Goal: Task Accomplishment & Management: Complete application form

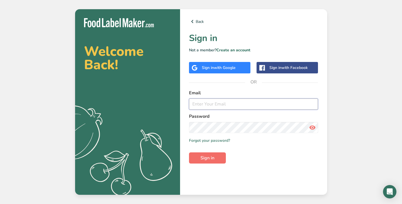
type input "[PERSON_NAME][EMAIL_ADDRESS][DOMAIN_NAME]"
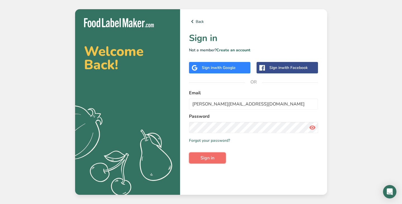
click at [218, 160] on button "Sign in" at bounding box center [207, 158] width 37 height 11
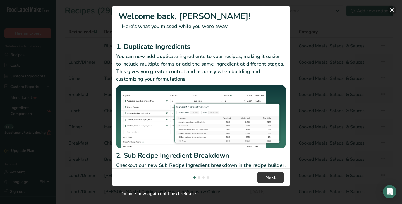
click at [392, 11] on button "New Features" at bounding box center [392, 10] width 9 height 9
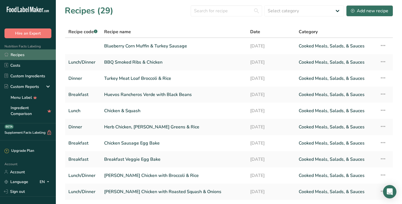
click at [16, 56] on link "Recipes" at bounding box center [28, 54] width 56 height 11
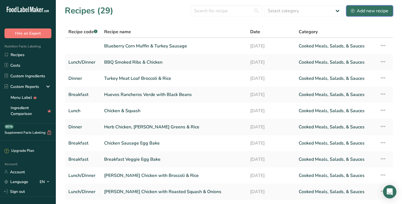
click at [373, 12] on div "Add new recipe" at bounding box center [369, 11] width 37 height 7
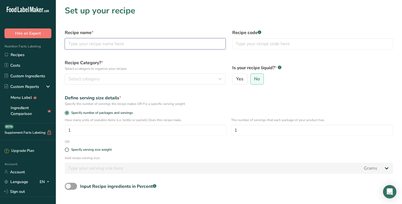
click at [138, 44] on input "text" at bounding box center [145, 43] width 161 height 11
click at [112, 47] on input "Breakfast Burrito" at bounding box center [145, 43] width 161 height 11
type input "Breakfast Burrito Turkey Sausage & Egg"
click at [141, 60] on label "Recipe Category? * Select a category to organize your recipes" at bounding box center [145, 66] width 161 height 12
click at [260, 80] on span "No" at bounding box center [257, 79] width 6 height 6
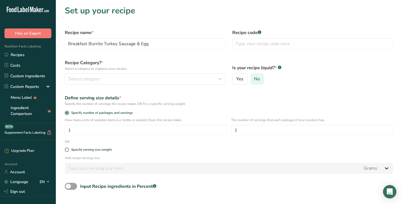
click at [255, 80] on input "No" at bounding box center [253, 79] width 4 height 4
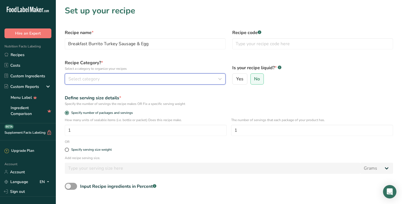
click at [125, 82] on div "Select category" at bounding box center [143, 79] width 150 height 7
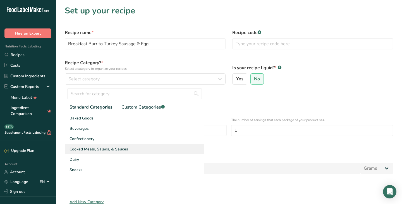
click at [99, 150] on span "Cooked Meals, Salads, & Sauces" at bounding box center [99, 149] width 59 height 6
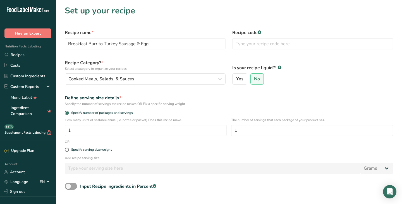
click at [395, 134] on div "How many units of sealable items (i.e. bottle or packet) Does this recipe make.…" at bounding box center [228, 129] width 335 height 22
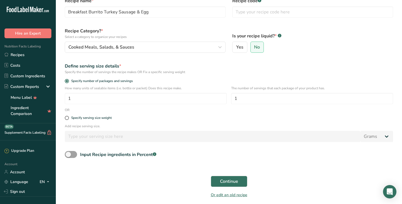
scroll to position [53, 0]
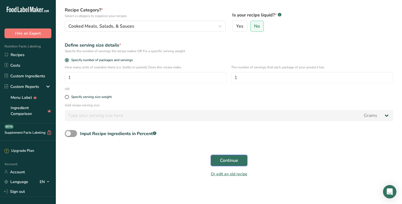
click at [227, 160] on span "Continue" at bounding box center [229, 160] width 18 height 7
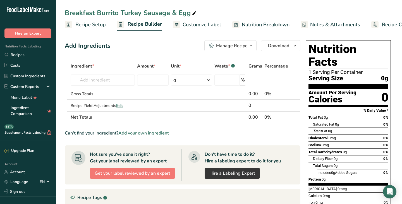
click at [149, 133] on span "Add your own ingredient" at bounding box center [143, 133] width 51 height 7
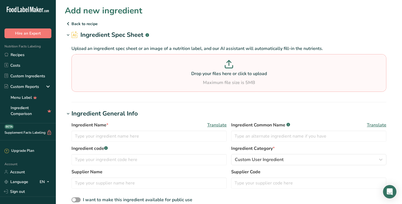
click at [224, 76] on p "Drop your files here or click to upload" at bounding box center [229, 73] width 312 height 7
click at [224, 76] on input "Drop your files here or click to upload Maximum file size is 5MB" at bounding box center [229, 73] width 315 height 38
type input "C:\fakepath\IMG_5393.jpg"
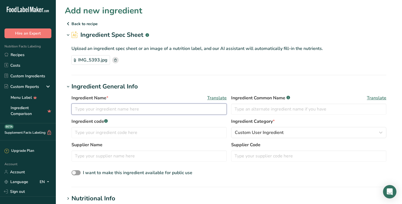
click at [144, 109] on input "text" at bounding box center [149, 109] width 155 height 11
type input "Flour Tortilla 12""
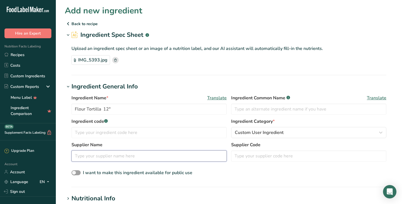
click at [110, 157] on input "text" at bounding box center [149, 156] width 155 height 11
type input "Lachapalita"
click at [221, 184] on section "Ingredient General Info Ingredient Name * Translate Flour Tortilla 12" Ingredie…" at bounding box center [229, 134] width 329 height 105
click at [73, 172] on span at bounding box center [76, 172] width 9 height 5
click at [73, 172] on input "I want to make this ingredient available for public use" at bounding box center [74, 173] width 4 height 4
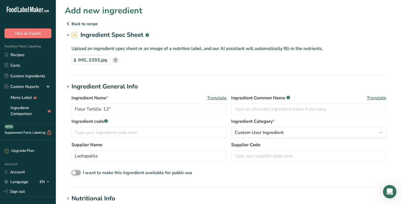
checkbox input "true"
click at [272, 170] on div "I want to make this ingredient available for public use" at bounding box center [229, 173] width 315 height 7
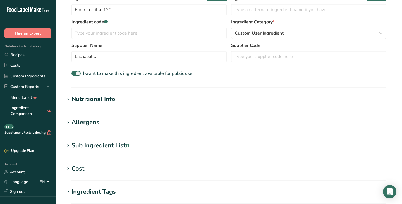
scroll to position [89, 0]
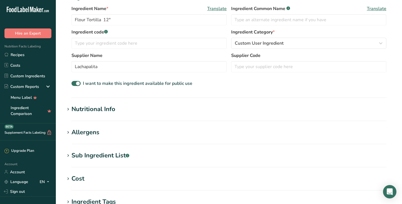
click at [70, 109] on icon at bounding box center [68, 110] width 5 height 8
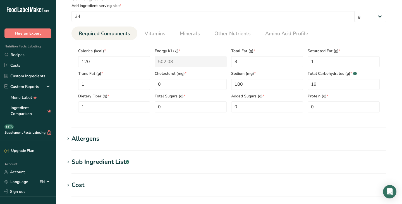
scroll to position [224, 0]
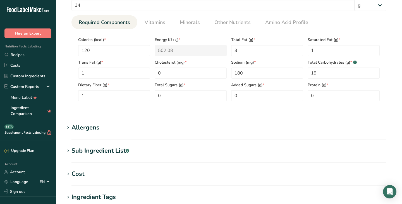
click at [72, 151] on div "Sub Ingredient List .a-a{fill:#347362;}.b-a{fill:#fff;}" at bounding box center [101, 150] width 58 height 9
click at [156, 150] on h1 "Sub Ingredient List .a-a{fill:#347362;}.b-a{fill:#fff;}" at bounding box center [229, 150] width 329 height 9
click at [399, 150] on section "Add new ingredient Back to recipe Ingredient Spec Sheet .a-a{fill:#347362;}.b-a…" at bounding box center [229, 40] width 346 height 529
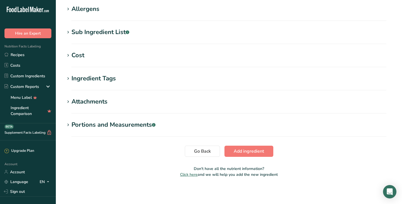
scroll to position [343, 0]
click at [71, 125] on span at bounding box center [68, 125] width 7 height 7
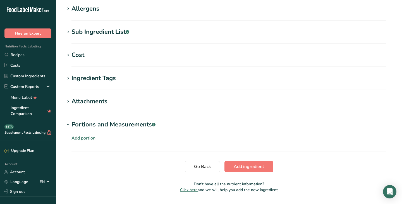
click at [71, 125] on span at bounding box center [68, 125] width 7 height 7
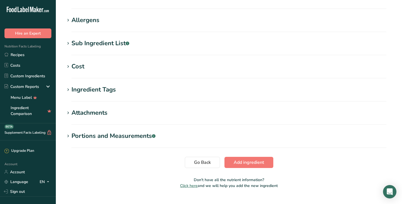
scroll to position [331, 0]
click at [242, 161] on span "Add ingredient" at bounding box center [249, 162] width 30 height 7
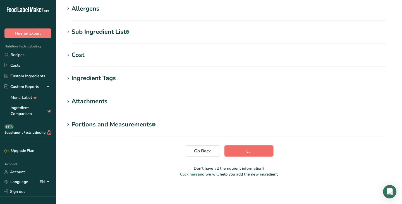
scroll to position [96, 0]
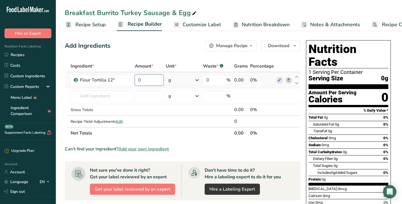
click at [142, 80] on input "0" at bounding box center [149, 80] width 28 height 11
type input "1"
click at [159, 78] on input "1" at bounding box center [149, 80] width 28 height 11
type input "43"
click at [178, 98] on div "g" at bounding box center [183, 96] width 35 height 11
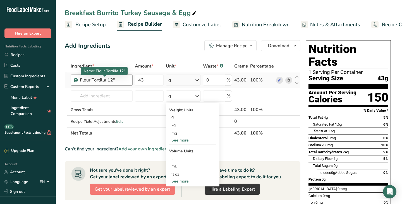
click at [118, 82] on div "Flour Tortilla 12"" at bounding box center [104, 80] width 49 height 7
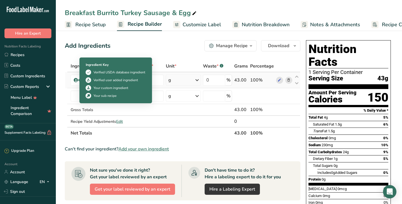
click at [75, 82] on icon at bounding box center [75, 80] width 3 height 5
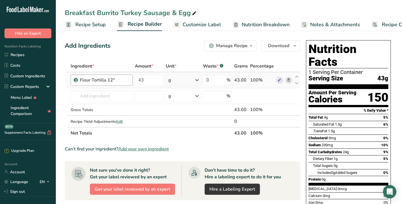
click at [98, 84] on div "Flour Tortilla 12"" at bounding box center [102, 80] width 62 height 11
click at [251, 47] on icon "button" at bounding box center [251, 45] width 4 height 7
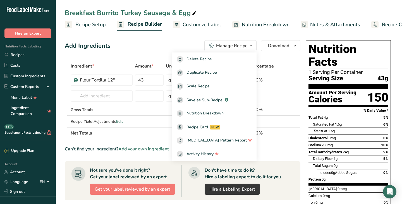
click at [186, 46] on div "Add Ingredients Manage Recipe Delete Recipe Duplicate Recipe Scale Recipe Save …" at bounding box center [183, 45] width 236 height 11
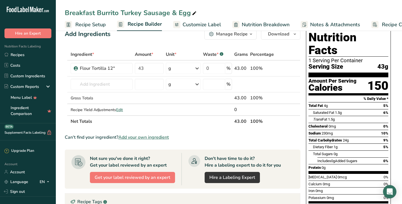
scroll to position [11, 0]
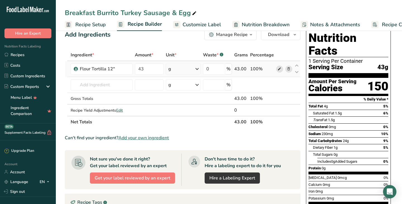
click at [281, 70] on icon at bounding box center [280, 69] width 4 height 6
click at [13, 55] on link "Recipes" at bounding box center [28, 54] width 56 height 11
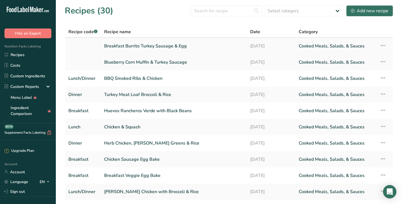
click at [111, 44] on link "Breakfast Burrito Turkey Sausage & Egg" at bounding box center [173, 46] width 139 height 12
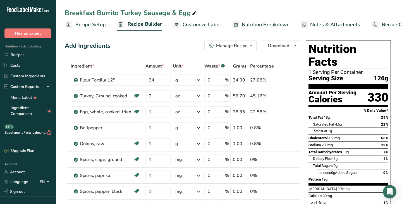
click at [22, 54] on link "Recipes" at bounding box center [28, 54] width 56 height 11
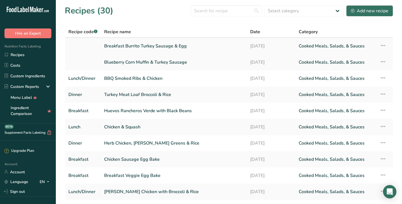
click at [79, 46] on link at bounding box center [82, 46] width 29 height 12
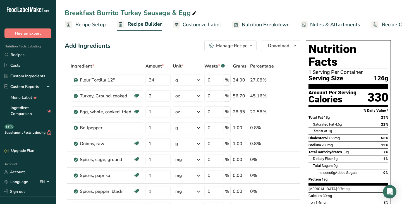
click at [107, 13] on div "Breakfast Burrito Turkey Sausage & Egg" at bounding box center [131, 13] width 133 height 10
click at [75, 25] on link "Recipe Setup" at bounding box center [85, 24] width 41 height 13
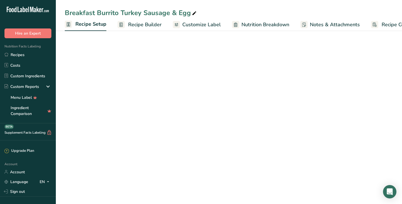
scroll to position [0, 2]
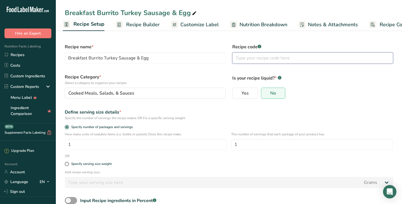
click at [271, 62] on input "text" at bounding box center [312, 58] width 161 height 11
type input "Breakfast"
click at [334, 88] on div "Yes No" at bounding box center [312, 93] width 161 height 11
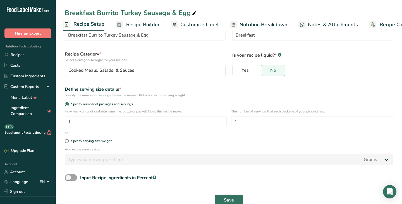
scroll to position [34, 0]
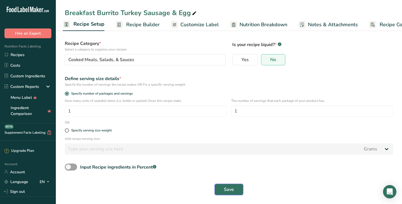
click at [234, 189] on button "Save" at bounding box center [229, 189] width 28 height 11
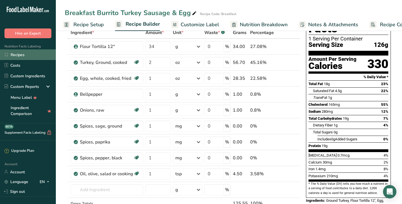
click at [21, 57] on link "Recipes" at bounding box center [28, 54] width 56 height 11
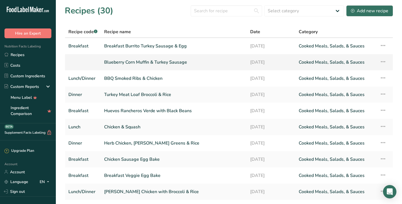
click at [105, 61] on link "Blueberry Corn Muffin & Turkey Sausage" at bounding box center [173, 62] width 139 height 12
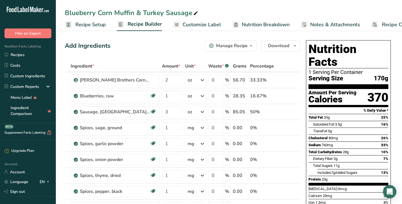
click at [96, 25] on span "Recipe Setup" at bounding box center [90, 25] width 30 height 8
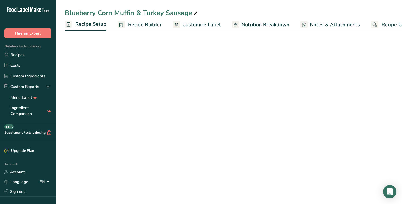
scroll to position [0, 2]
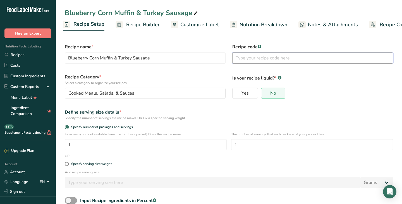
click at [245, 56] on input "text" at bounding box center [312, 58] width 161 height 11
type input "Breakfast"
click at [394, 153] on div "How many units of sealable items (i.e. bottle or packet) Does this recipe make.…" at bounding box center [228, 143] width 335 height 22
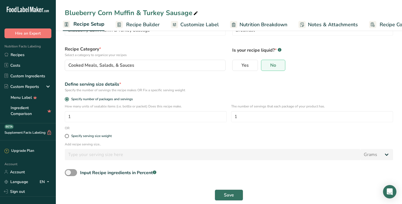
scroll to position [34, 0]
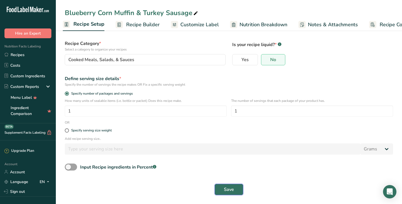
click at [231, 188] on span "Save" at bounding box center [229, 189] width 10 height 7
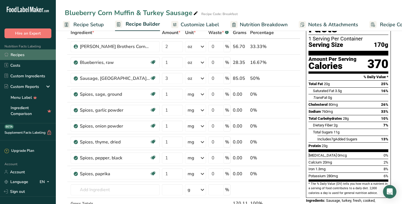
click at [22, 52] on link "Recipes" at bounding box center [28, 54] width 56 height 11
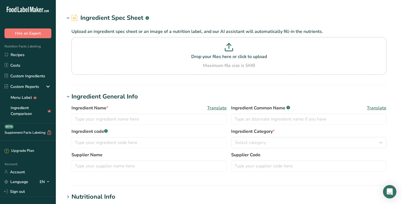
type input "Flour Tortilla 12""
type input "Lachapalita"
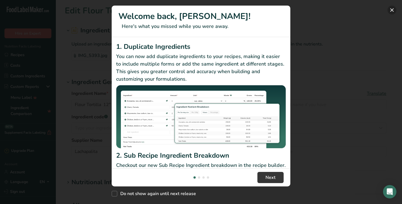
click at [392, 11] on button "New Features" at bounding box center [392, 10] width 9 height 9
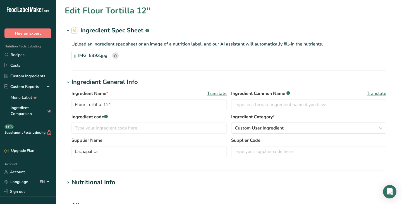
click at [216, 141] on label "Supplier Name" at bounding box center [149, 140] width 155 height 7
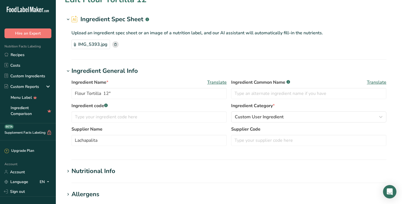
click at [75, 20] on icon at bounding box center [75, 18] width 7 height 7
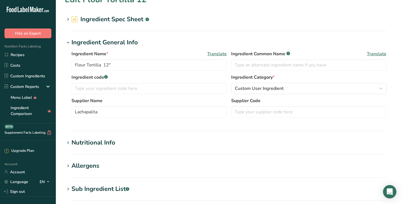
click at [70, 142] on icon at bounding box center [68, 143] width 5 height 8
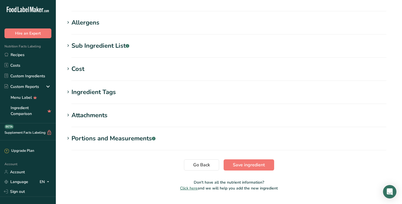
scroll to position [416, 0]
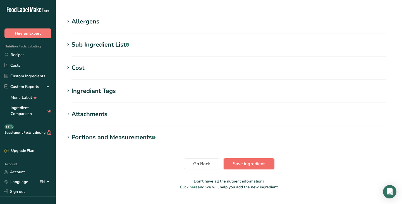
click at [251, 161] on span "Save ingredient" at bounding box center [249, 164] width 32 height 7
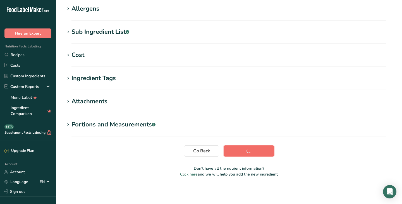
scroll to position [91, 0]
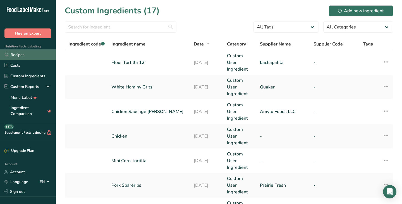
click at [26, 53] on link "Recipes" at bounding box center [28, 54] width 56 height 11
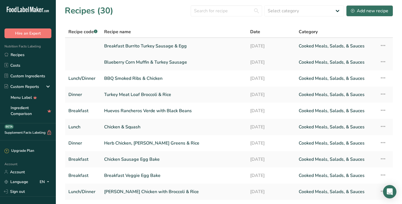
click at [120, 46] on link "Breakfast Burrito Turkey Sausage & Egg" at bounding box center [173, 46] width 139 height 12
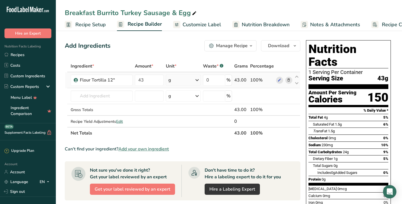
click at [289, 80] on icon at bounding box center [289, 80] width 4 height 6
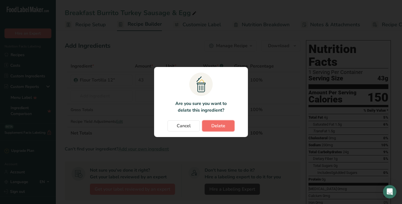
click at [223, 128] on span "Delete" at bounding box center [219, 126] width 14 height 7
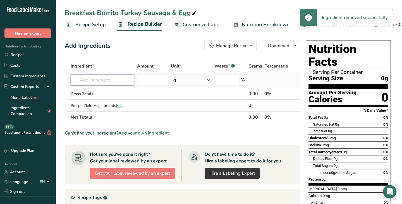
click at [110, 80] on input "text" at bounding box center [103, 80] width 64 height 11
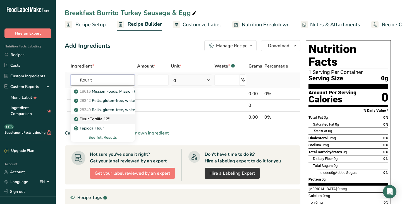
type input "flour t"
click at [107, 119] on p "Flour Tortilla 12"" at bounding box center [92, 119] width 35 height 6
type input "Flour Tortilla 12""
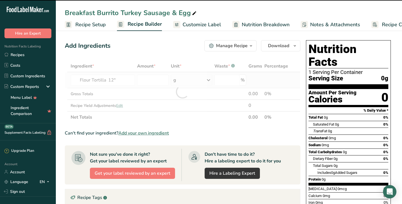
type input "0"
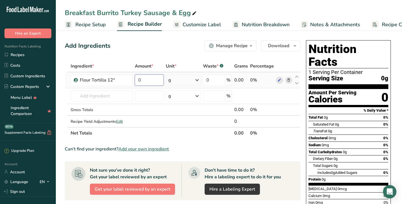
click at [147, 79] on input "0" at bounding box center [149, 80] width 28 height 11
type input "1"
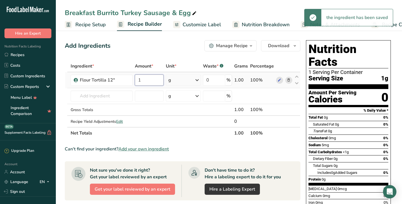
click at [148, 78] on input "1" at bounding box center [149, 80] width 28 height 11
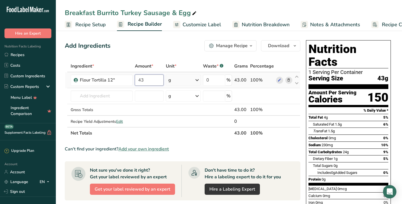
click at [146, 83] on input "43" at bounding box center [149, 80] width 28 height 11
click at [145, 93] on div "Ingredient * Amount * Unit * Waste * .a-a{fill:#347362;}.b-a{fill:#fff;} Grams …" at bounding box center [183, 99] width 236 height 79
click at [148, 82] on input "40" at bounding box center [149, 80] width 28 height 11
type input "4"
click at [145, 81] on input "38" at bounding box center [149, 80] width 28 height 11
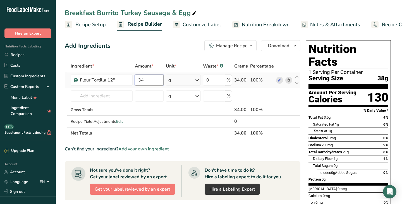
type input "34"
click at [98, 97] on input "text" at bounding box center [102, 96] width 62 height 11
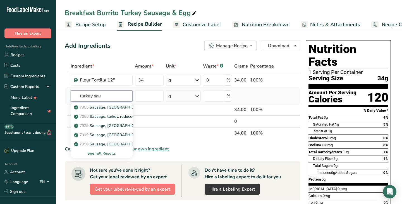
type input "turkey sau"
click at [97, 154] on div "See full Results" at bounding box center [101, 154] width 53 height 6
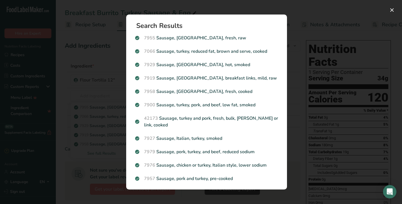
click at [249, 8] on div "Search Results 7955 Sausage, turkey, fresh, raw 7066 Sausage, turkey, reduced f…" at bounding box center [206, 102] width 179 height 193
click at [394, 11] on button "Search results modal" at bounding box center [392, 10] width 9 height 9
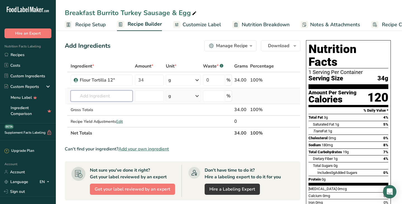
click at [102, 96] on input "text" at bounding box center [102, 96] width 62 height 11
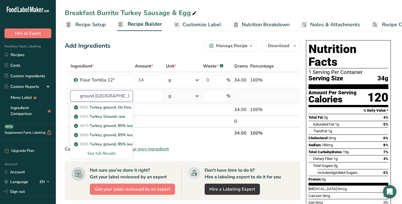
type input "ground turkey"
click at [93, 153] on div "See full Results" at bounding box center [101, 154] width 53 height 6
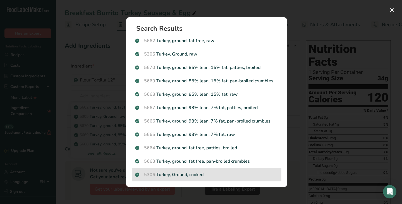
click at [173, 175] on p "5306 Turkey, Ground, cooked" at bounding box center [206, 175] width 143 height 7
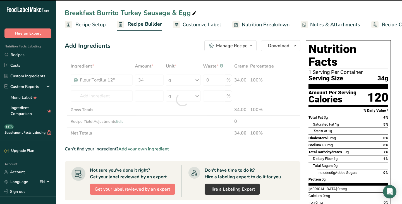
type input "0"
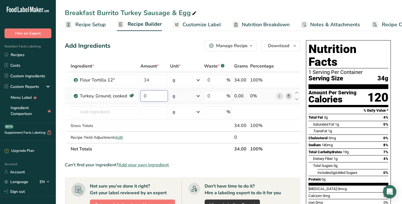
click at [155, 97] on input "0" at bounding box center [154, 96] width 27 height 11
type input "2"
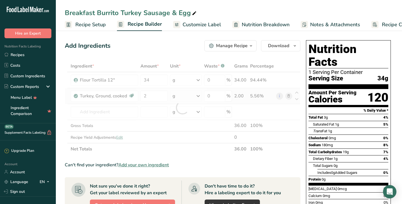
click at [179, 97] on div "Ingredient * Amount * Unit * Waste * .a-a{fill:#347362;}.b-a{fill:#fff;} Grams …" at bounding box center [183, 107] width 236 height 95
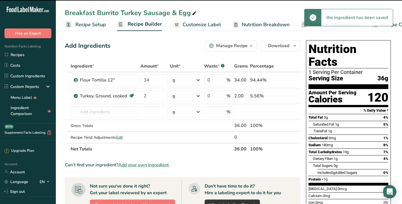
click at [177, 97] on div "g" at bounding box center [186, 96] width 32 height 11
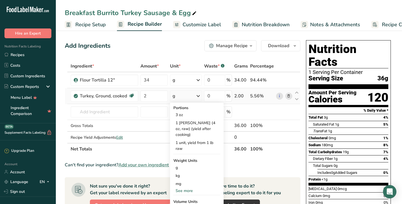
click at [187, 188] on div "See more" at bounding box center [197, 191] width 47 height 6
click at [180, 204] on div "oz" at bounding box center [197, 208] width 47 height 8
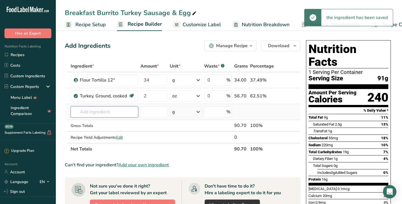
click at [120, 110] on input "text" at bounding box center [105, 111] width 68 height 11
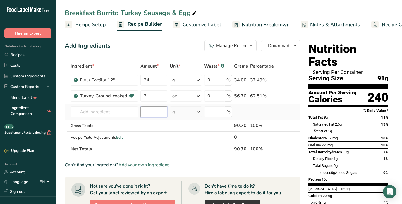
click at [147, 114] on input "number" at bounding box center [154, 111] width 27 height 11
type input "1"
click at [119, 111] on input "text" at bounding box center [105, 111] width 68 height 11
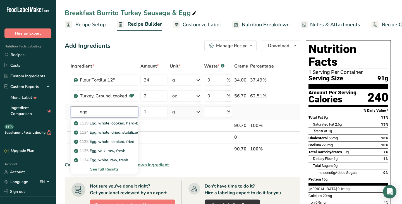
type input "egg"
click at [114, 169] on div "See full Results" at bounding box center [104, 170] width 59 height 6
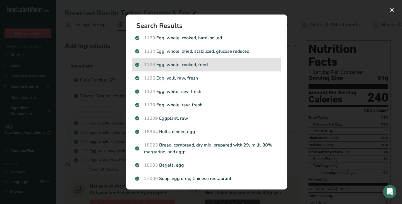
click at [181, 64] on p "1128 Egg, whole, cooked, fried" at bounding box center [206, 64] width 143 height 7
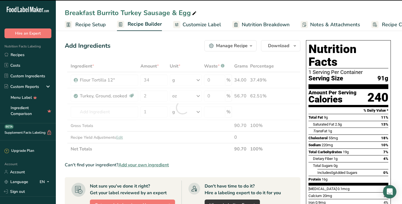
type input "0"
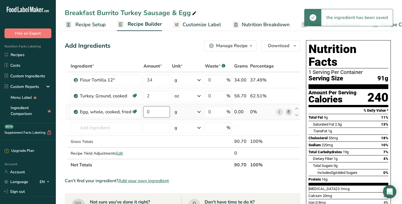
click at [151, 113] on input "0" at bounding box center [157, 111] width 26 height 11
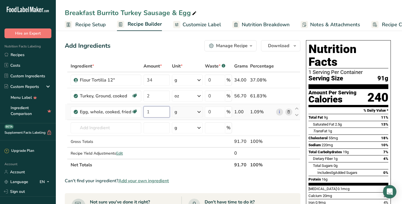
type input "1"
click at [199, 112] on div "Ingredient * Amount * Unit * Waste * .a-a{fill:#347362;}.b-a{fill:#fff;} Grams …" at bounding box center [183, 115] width 236 height 111
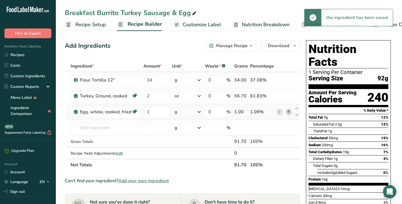
click at [199, 112] on icon at bounding box center [199, 112] width 7 height 10
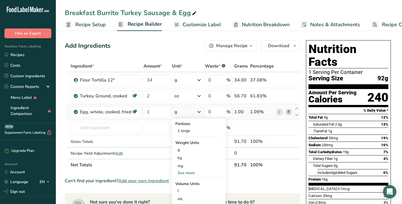
click at [186, 172] on div "See more" at bounding box center [198, 173] width 47 height 6
click at [184, 190] on div "oz" at bounding box center [198, 190] width 47 height 8
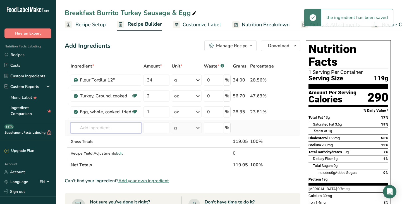
click at [95, 129] on input "text" at bounding box center [106, 127] width 71 height 11
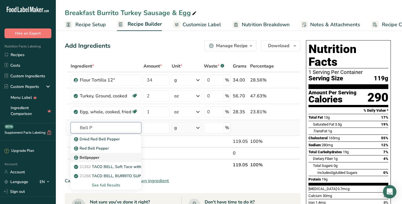
type input "Bell P"
click at [91, 160] on p "Bellpepper" at bounding box center [87, 158] width 24 height 6
type input "Bellpepper"
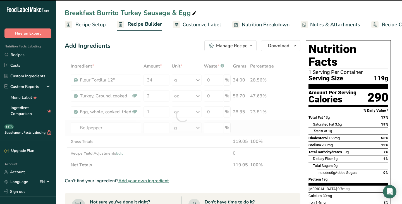
type input "0"
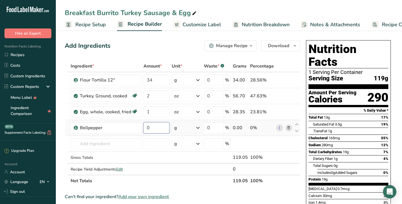
click at [150, 128] on input "0" at bounding box center [157, 127] width 26 height 11
type input "1"
click at [130, 142] on div "Ingredient * Amount * Unit * Waste * .a-a{fill:#347362;}.b-a{fill:#fff;} Grams …" at bounding box center [183, 123] width 236 height 127
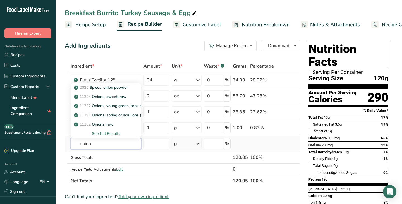
type input "onion"
click at [113, 132] on div "See full Results" at bounding box center [106, 134] width 62 height 6
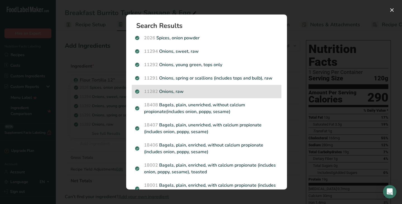
click at [193, 90] on p "11282 Onions, raw" at bounding box center [206, 91] width 143 height 7
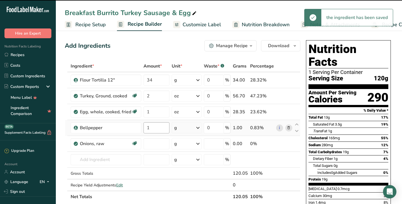
type input "0"
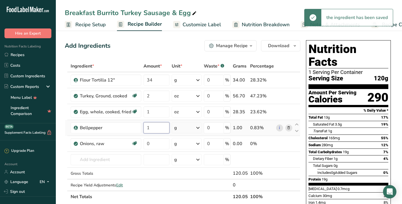
click at [149, 130] on input "1" at bounding box center [157, 127] width 26 height 11
type input "1"
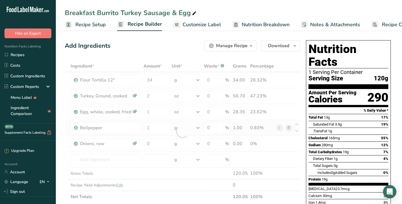
click at [198, 126] on div "Ingredient * Amount * Unit * Waste * .a-a{fill:#347362;}.b-a{fill:#fff;} Grams …" at bounding box center [183, 131] width 236 height 142
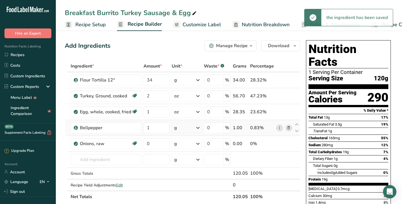
click at [198, 126] on icon at bounding box center [198, 128] width 7 height 10
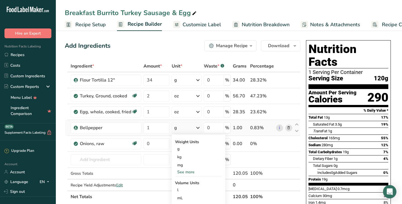
click at [190, 171] on div "See more" at bounding box center [198, 172] width 47 height 6
click at [185, 191] on div "oz" at bounding box center [198, 190] width 47 height 8
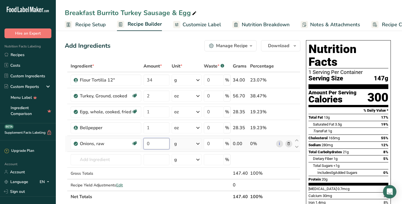
click at [153, 144] on input "0" at bounding box center [157, 143] width 26 height 11
type input "1"
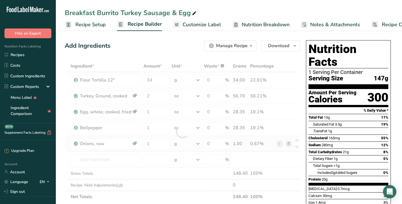
click at [198, 144] on div "Ingredient * Amount * Unit * Waste * .a-a{fill:#347362;}.b-a{fill:#fff;} Grams …" at bounding box center [183, 131] width 236 height 142
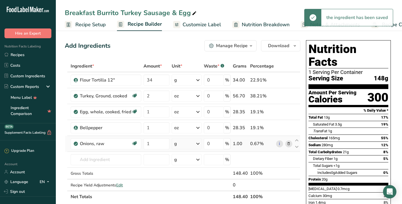
click at [198, 144] on icon at bounding box center [198, 144] width 7 height 10
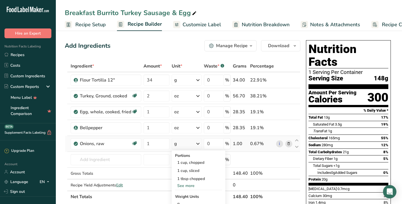
click at [183, 186] on div "See more" at bounding box center [198, 186] width 47 height 6
click at [199, 128] on icon at bounding box center [198, 128] width 7 height 10
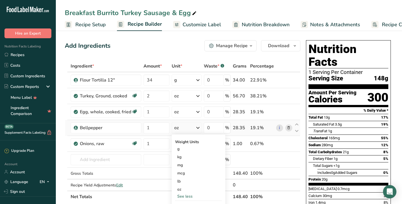
click at [199, 128] on icon at bounding box center [198, 128] width 7 height 10
click at [179, 147] on div "g" at bounding box center [198, 149] width 47 height 8
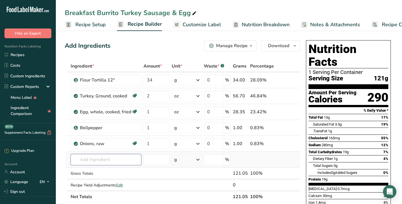
click at [100, 161] on input "text" at bounding box center [106, 159] width 71 height 11
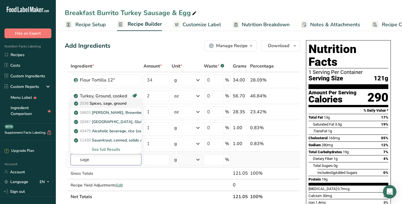
type input "sage"
click at [111, 107] on link "2038 Spices, sage, ground" at bounding box center [106, 103] width 71 height 9
type input "Spices, sage, ground"
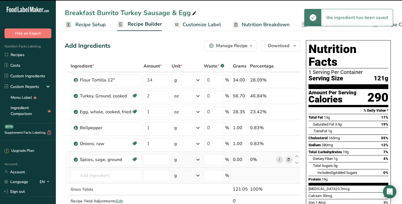
type input "0"
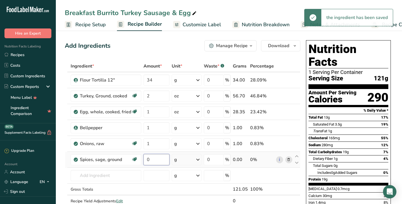
click at [155, 162] on input "0" at bounding box center [157, 159] width 26 height 11
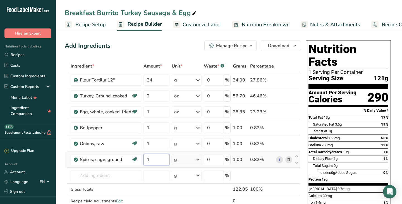
type input "1"
click at [200, 160] on div "Ingredient * Amount * Unit * Waste * .a-a{fill:#347362;}.b-a{fill:#fff;} Grams …" at bounding box center [183, 139] width 236 height 158
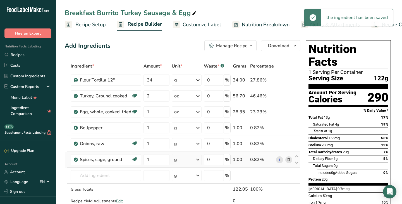
click at [200, 160] on icon at bounding box center [198, 160] width 7 height 10
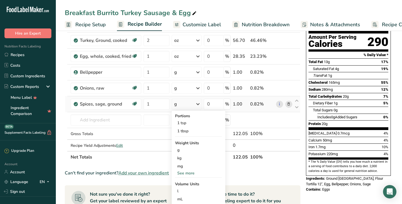
scroll to position [56, 0]
click at [195, 167] on div "mg" at bounding box center [198, 166] width 47 height 8
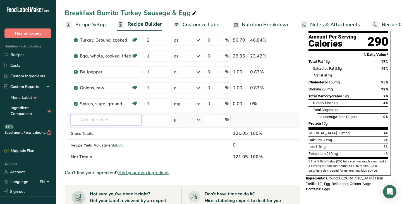
click at [113, 121] on input "text" at bounding box center [106, 119] width 71 height 11
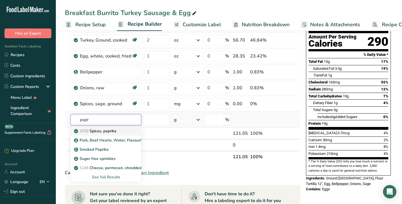
type input "papr"
click at [111, 131] on p "2028 Spices, paprika" at bounding box center [95, 131] width 41 height 6
type input "Spices, paprika"
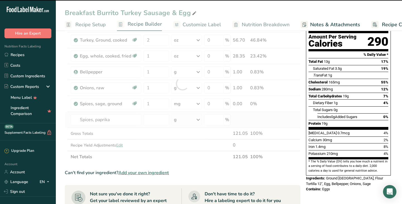
type input "0"
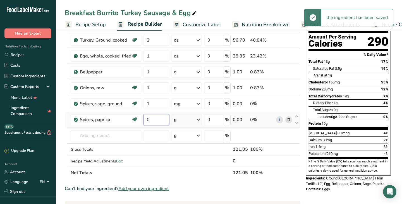
click at [150, 122] on input "0" at bounding box center [157, 119] width 26 height 11
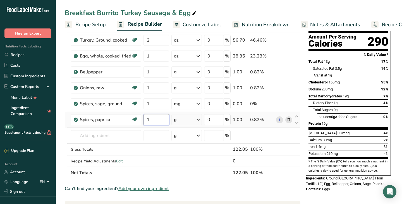
type input "1"
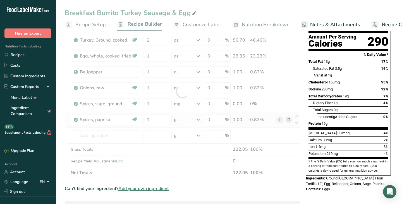
click at [196, 120] on div "Ingredient * Amount * Unit * Waste * .a-a{fill:#347362;}.b-a{fill:#fff;} Grams …" at bounding box center [183, 91] width 236 height 174
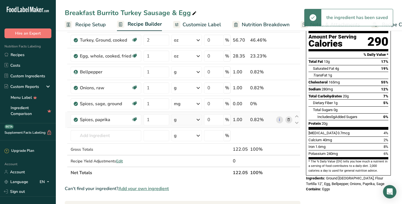
click at [198, 120] on icon at bounding box center [198, 120] width 7 height 10
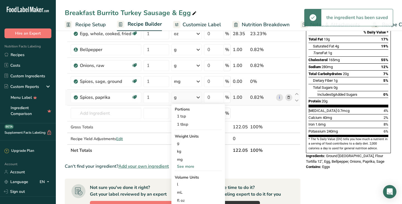
scroll to position [89, 0]
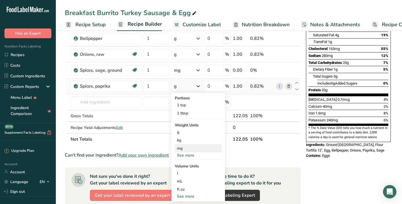
click at [187, 150] on div "mg" at bounding box center [198, 148] width 47 height 8
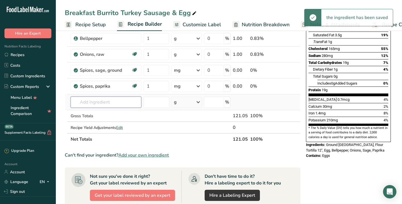
click at [88, 102] on input "text" at bounding box center [106, 102] width 71 height 11
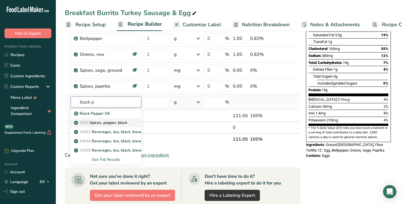
type input "black p"
click at [88, 123] on span "2030" at bounding box center [84, 122] width 9 height 5
type input "Spices, pepper, black"
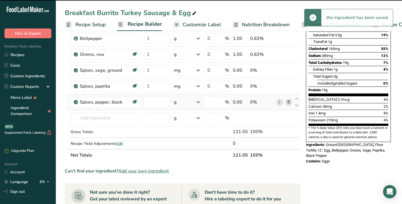
type input "0"
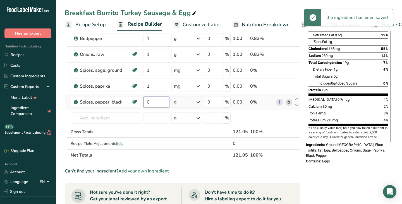
click at [153, 104] on input "0" at bounding box center [157, 102] width 26 height 11
type input "1"
click at [177, 103] on div "g" at bounding box center [187, 102] width 30 height 11
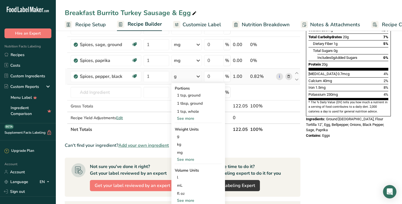
scroll to position [123, 0]
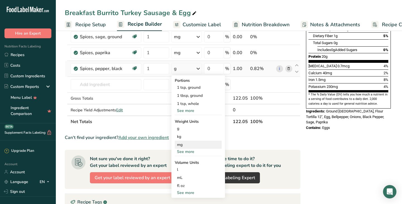
click at [181, 146] on div "mg" at bounding box center [198, 145] width 47 height 8
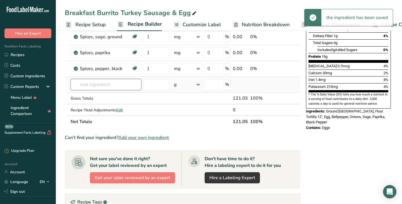
click at [100, 85] on input "text" at bounding box center [106, 84] width 71 height 11
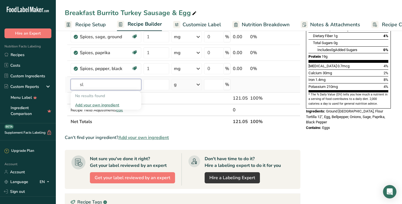
type input "s"
click at [335, 157] on div "Nutrition Facts 1 Serving Per Container Serving Size 121g Amount Per Serving Ca…" at bounding box center [348, 110] width 89 height 390
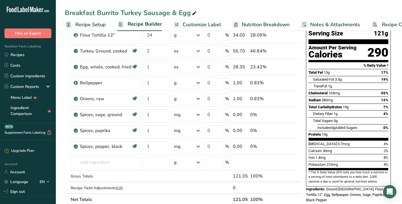
scroll to position [45, 0]
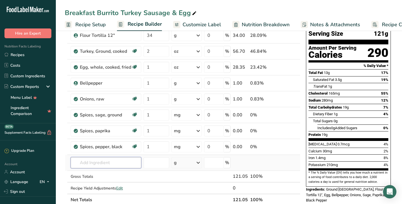
click at [93, 162] on input "text" at bounding box center [106, 162] width 71 height 11
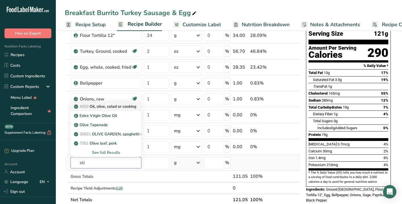
type input "oli"
click at [116, 106] on p "4053 Oil, olive, salad or cooking" at bounding box center [105, 107] width 61 height 6
type input "Oil, olive, salad or cooking"
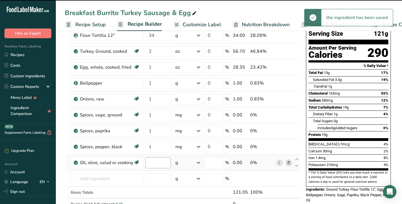
type input "0"
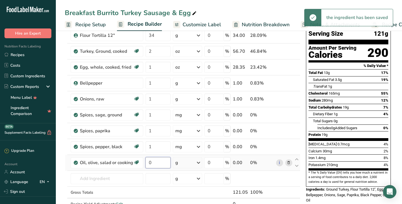
click at [153, 162] on input "0" at bounding box center [158, 162] width 25 height 11
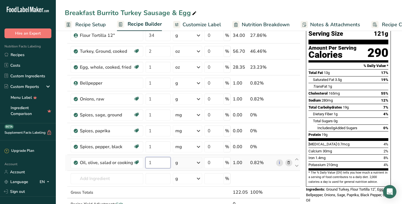
type input "1"
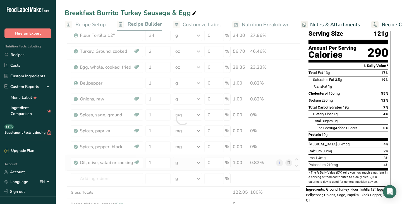
click at [200, 162] on div "Ingredient * Amount * Unit * Waste * .a-a{fill:#347362;}.b-a{fill:#fff;} Grams …" at bounding box center [183, 119] width 236 height 206
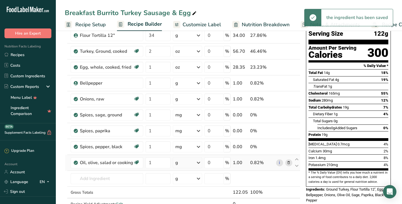
click at [200, 162] on icon at bounding box center [198, 163] width 7 height 10
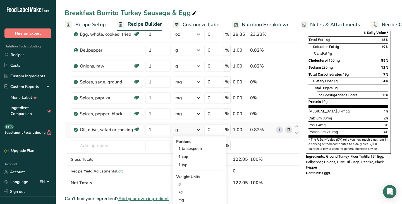
scroll to position [78, 0]
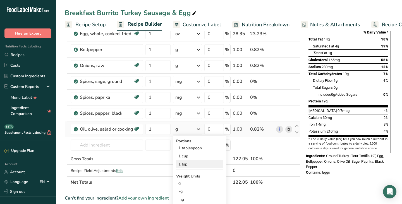
click at [196, 166] on div "1 tsp" at bounding box center [199, 164] width 47 height 8
click at [294, 171] on td at bounding box center [297, 170] width 7 height 11
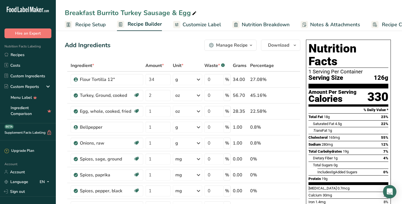
scroll to position [0, 0]
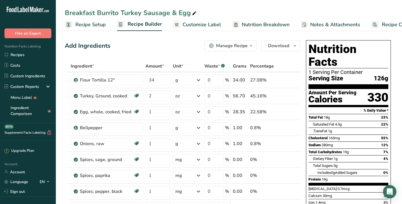
click at [392, 92] on div "Nutrition Facts 1 Serving Per Container Serving Size 126g Amount Per Serving Ca…" at bounding box center [348, 147] width 89 height 218
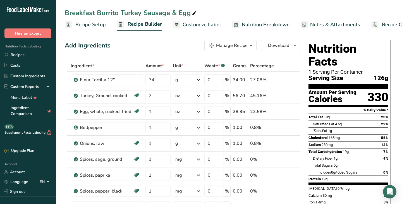
scroll to position [0, 0]
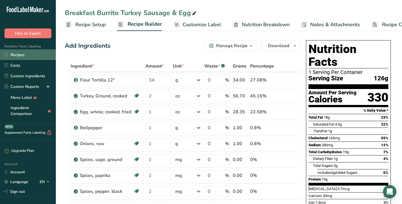
click at [16, 53] on link "Recipes" at bounding box center [28, 54] width 56 height 11
